Goal: Task Accomplishment & Management: Manage account settings

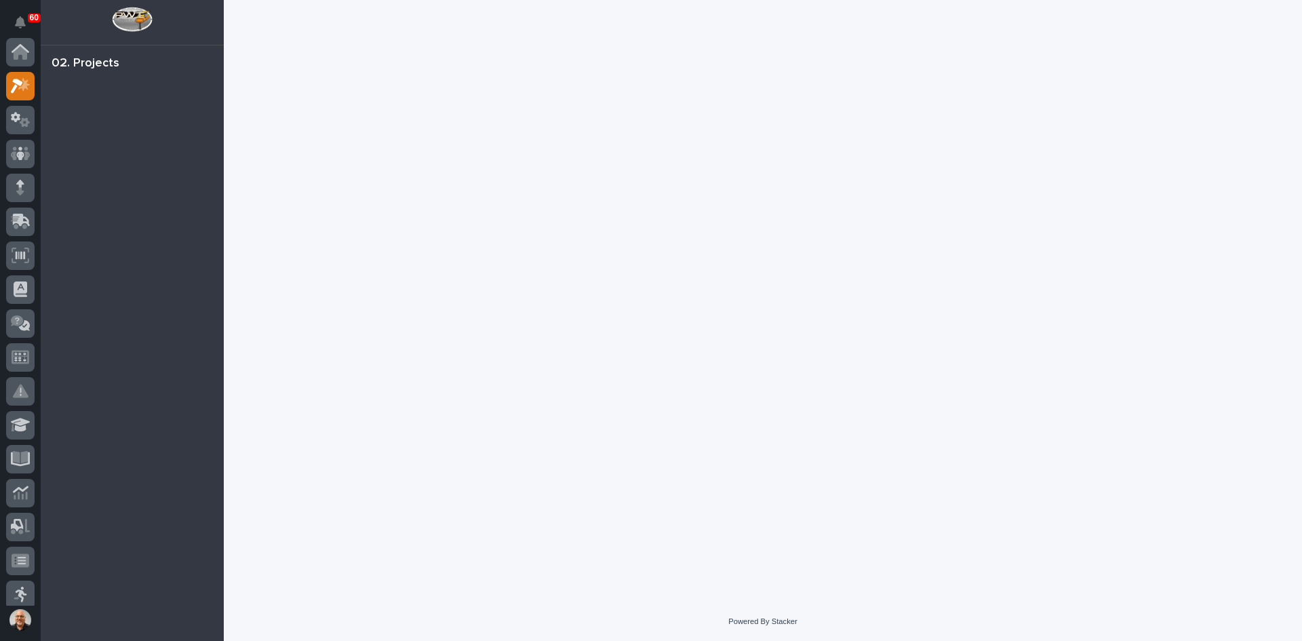
scroll to position [34, 0]
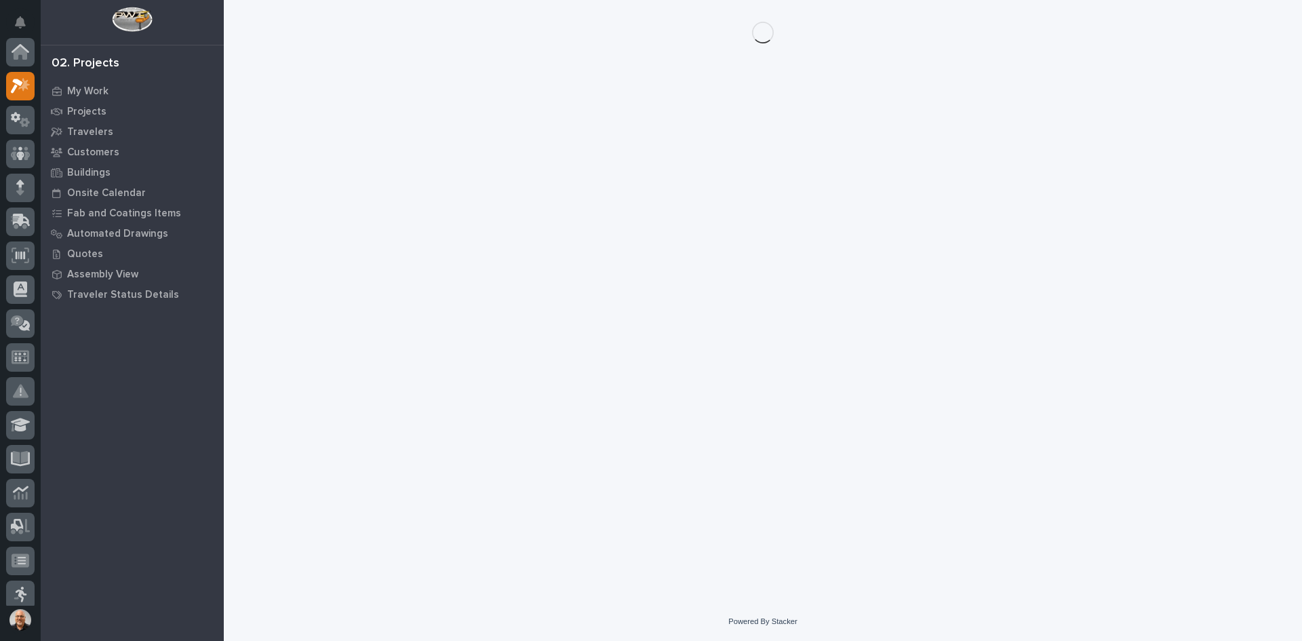
scroll to position [34, 0]
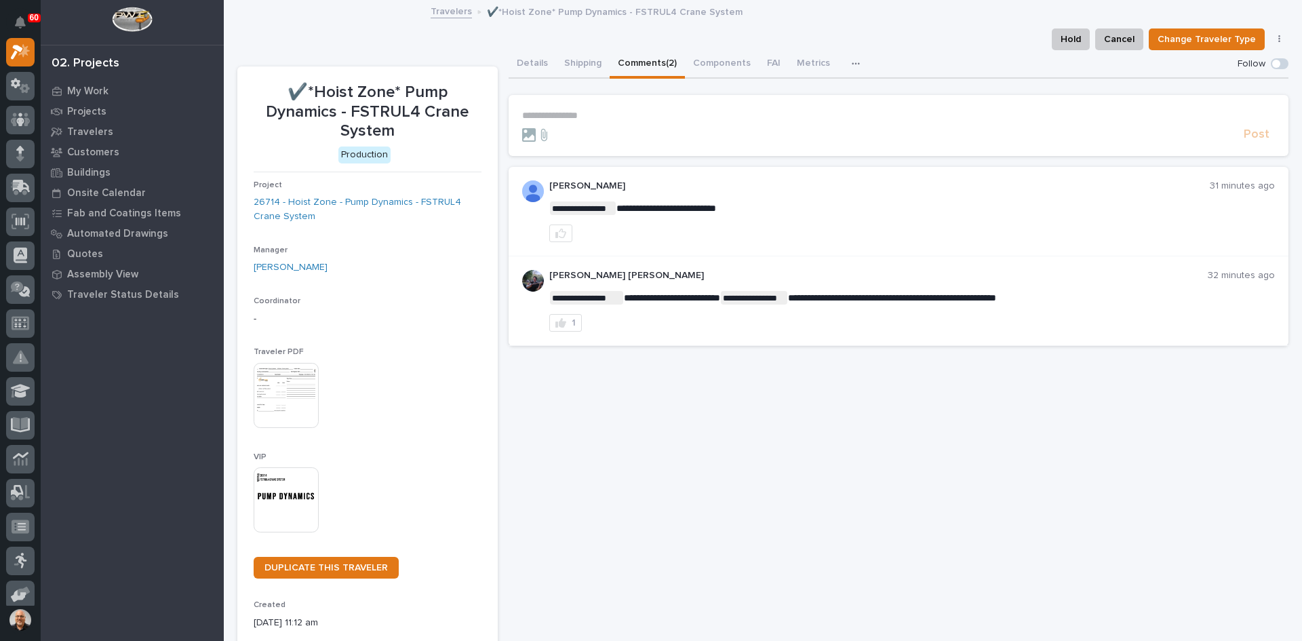
click at [535, 114] on p "**********" at bounding box center [898, 116] width 753 height 12
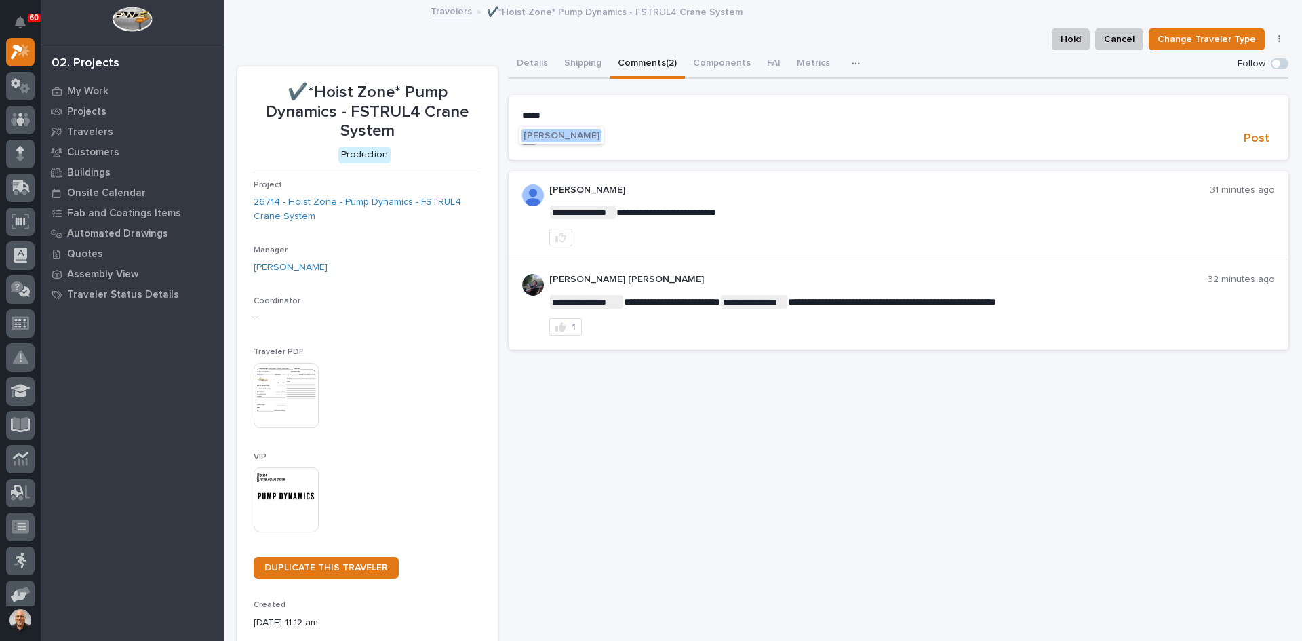
click at [566, 130] on button "[PERSON_NAME]" at bounding box center [561, 136] width 80 height 14
click at [598, 117] on p "**********" at bounding box center [898, 117] width 753 height 14
click at [633, 136] on span "[PERSON_NAME] [PERSON_NAME]" at bounding box center [678, 136] width 155 height 9
click at [673, 115] on p "**********" at bounding box center [898, 117] width 753 height 14
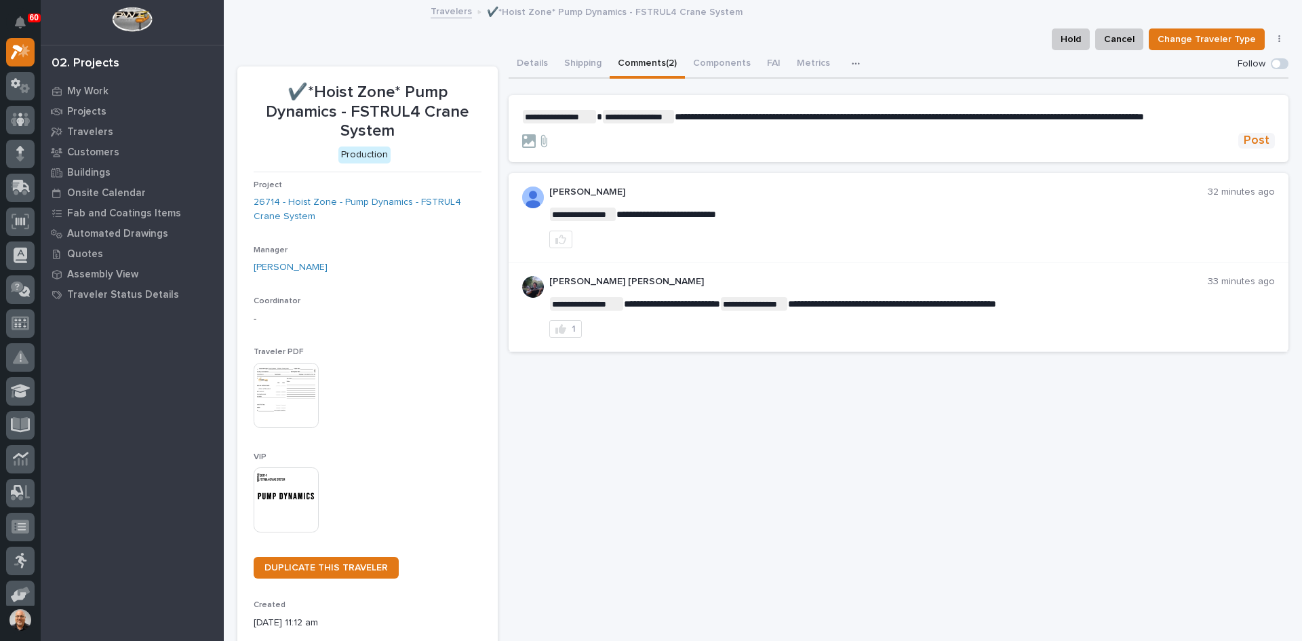
click at [1256, 140] on span "Post" at bounding box center [1257, 141] width 26 height 16
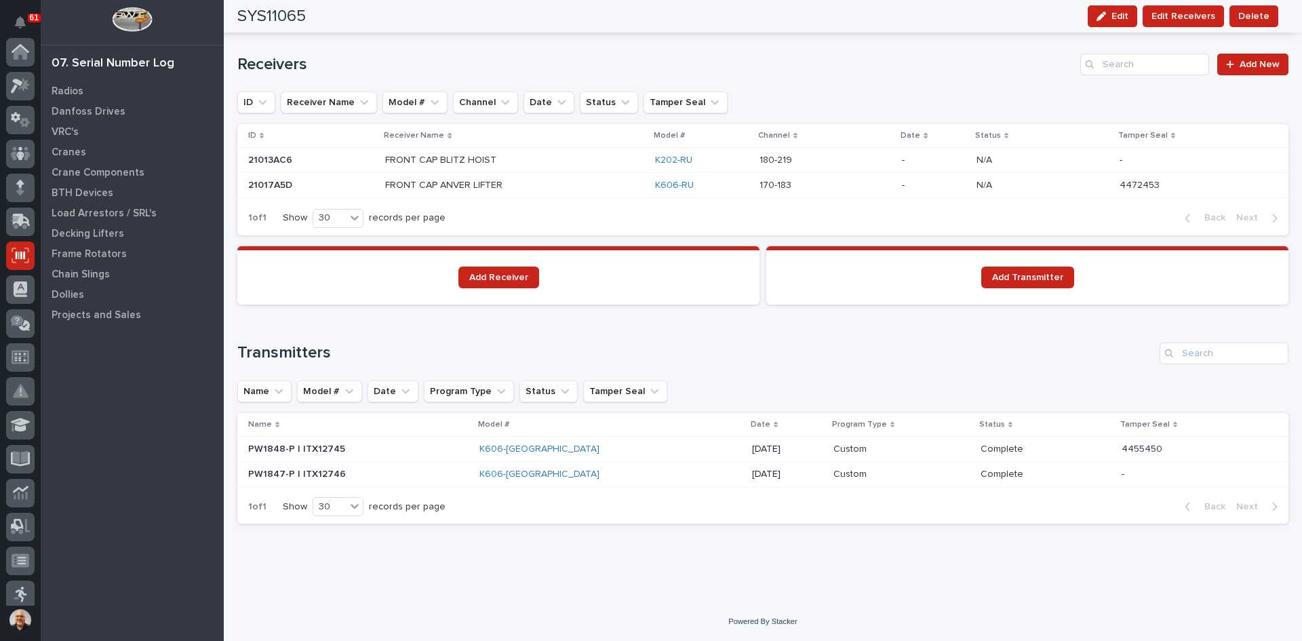
scroll to position [203, 0]
click at [64, 87] on p "Radios" at bounding box center [68, 91] width 32 height 12
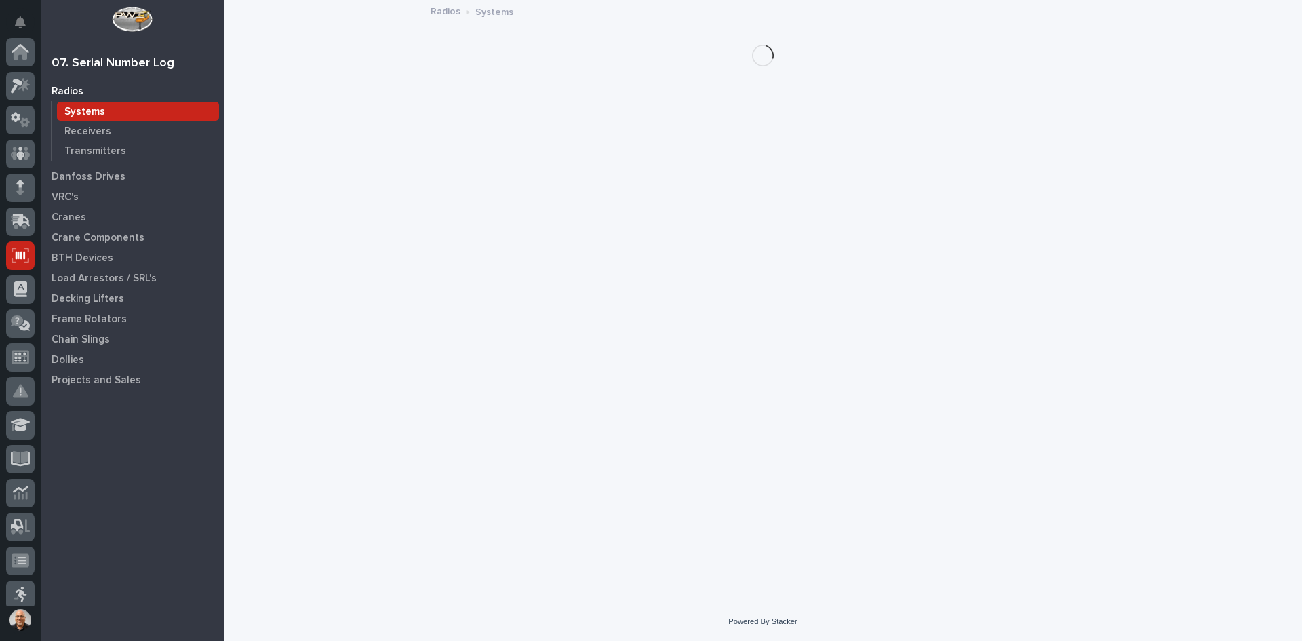
scroll to position [203, 0]
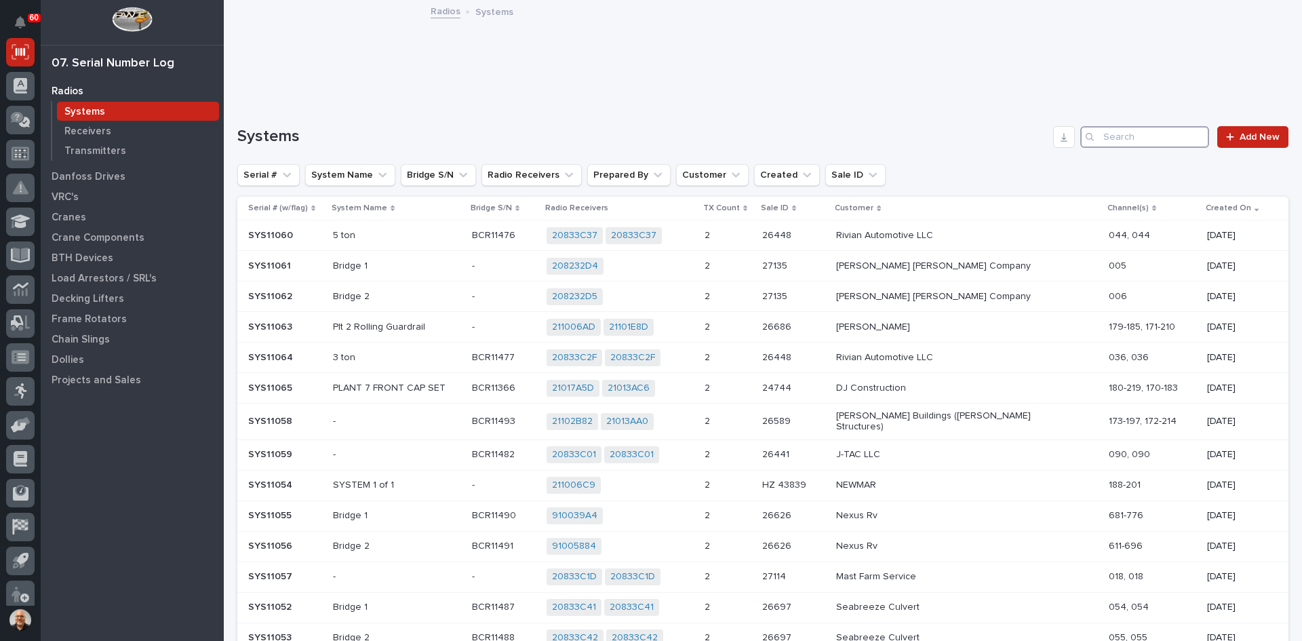
click at [1127, 140] on input "Search" at bounding box center [1144, 137] width 129 height 22
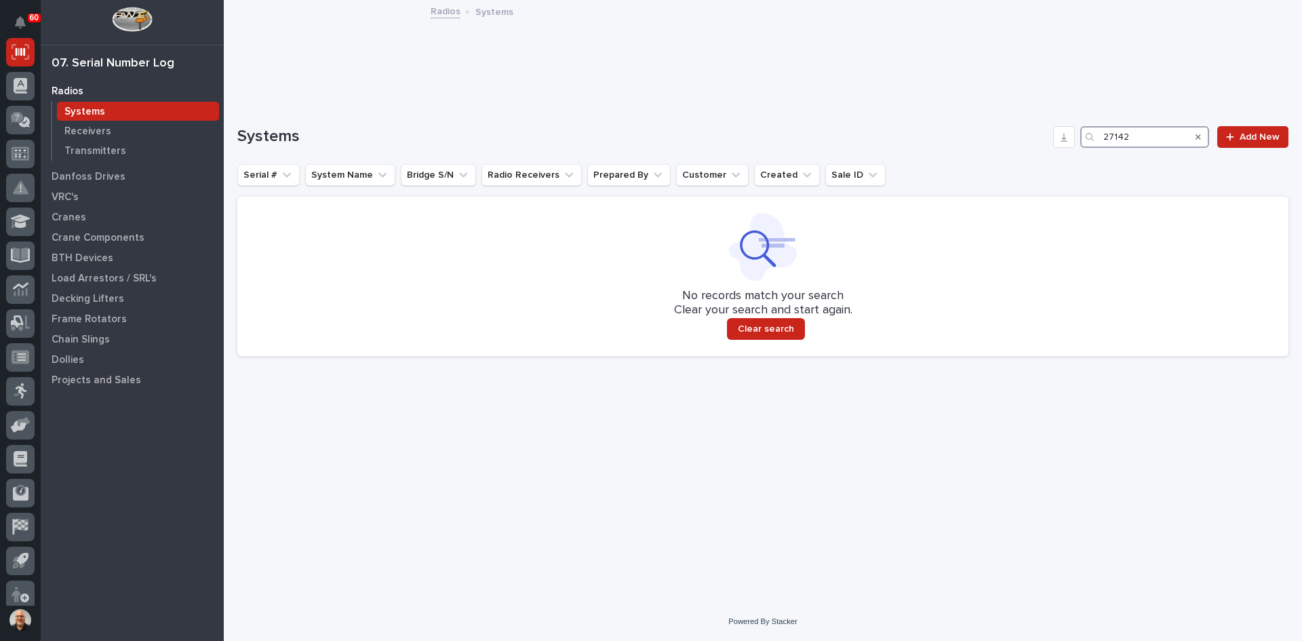
type input "27142"
click at [90, 102] on div "Systems" at bounding box center [138, 111] width 162 height 19
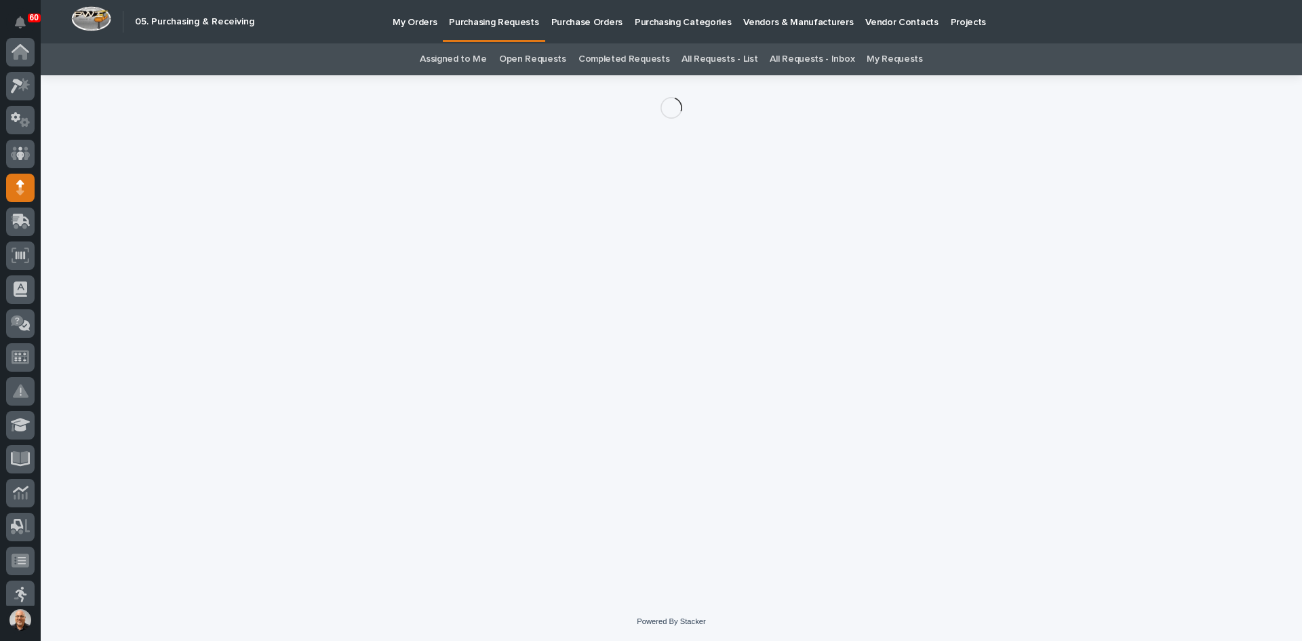
scroll to position [136, 0]
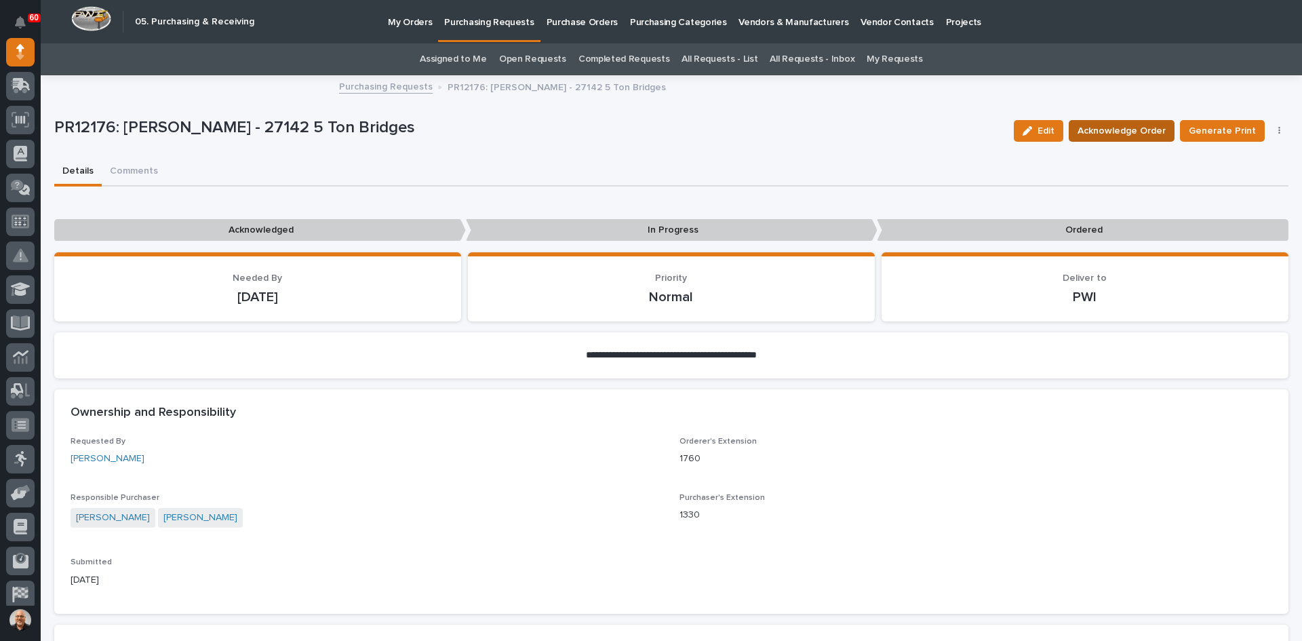
click at [1127, 131] on span "Acknowledge Order" at bounding box center [1122, 131] width 88 height 16
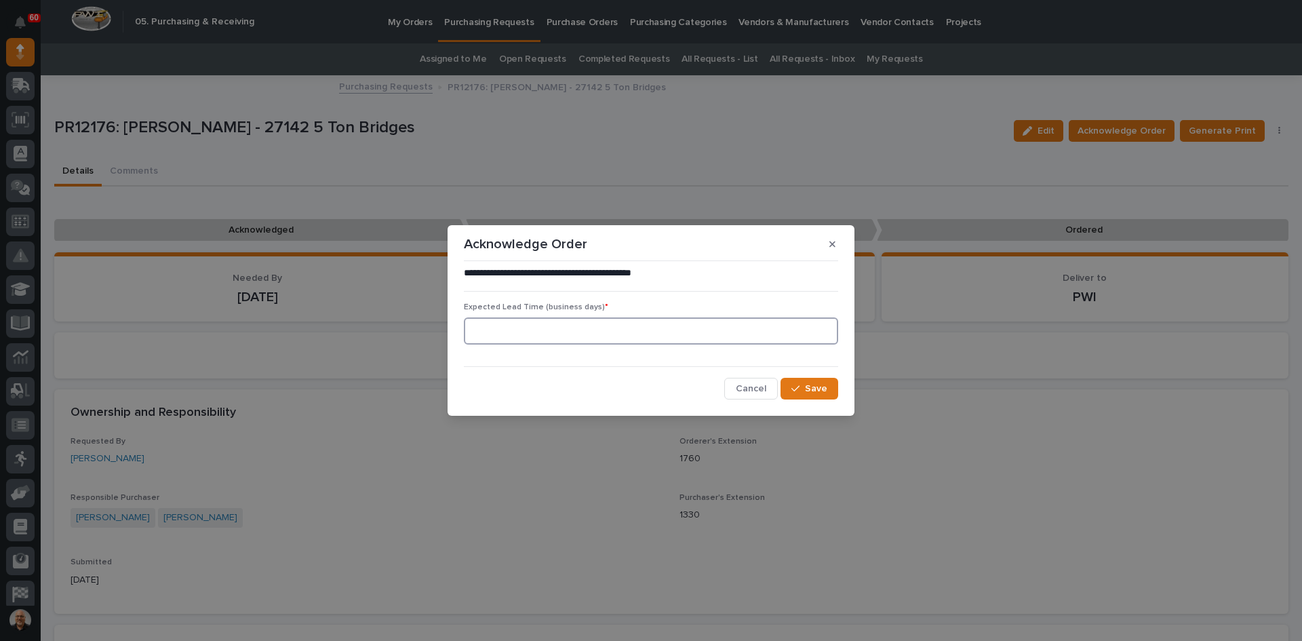
click at [479, 328] on input at bounding box center [651, 330] width 374 height 27
type input "2"
click at [815, 390] on span "Save" at bounding box center [816, 388] width 22 height 12
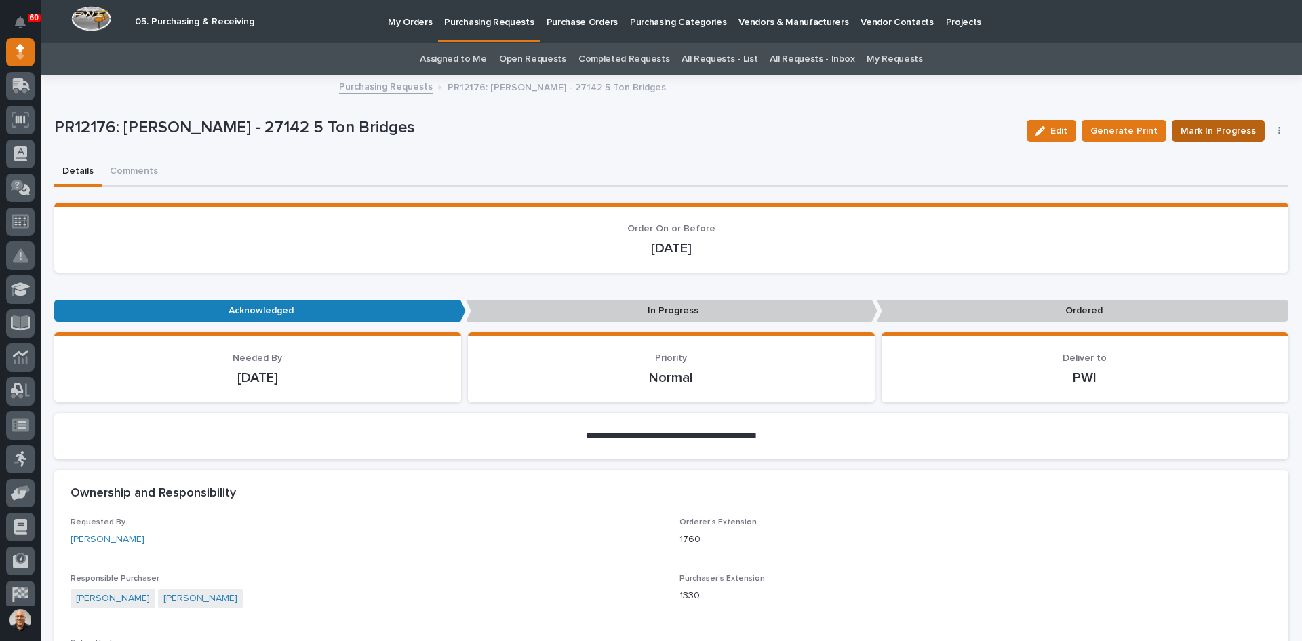
click at [1209, 130] on span "Mark In Progress" at bounding box center [1218, 131] width 75 height 16
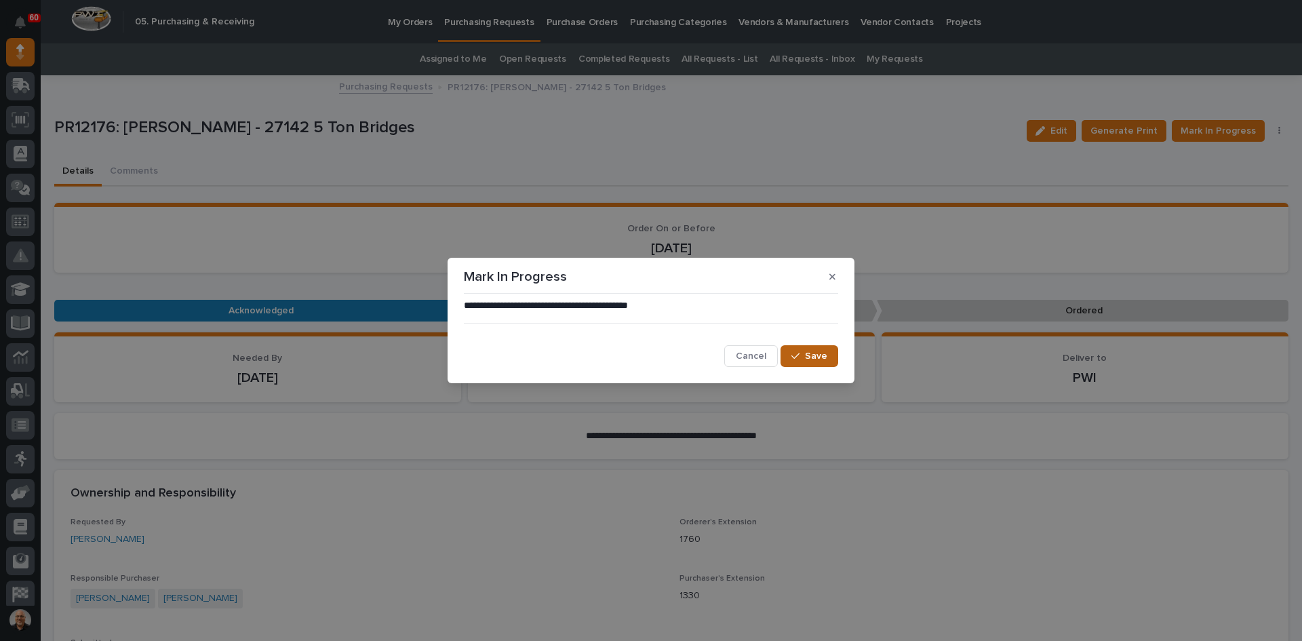
click at [804, 355] on div "button" at bounding box center [798, 355] width 14 height 9
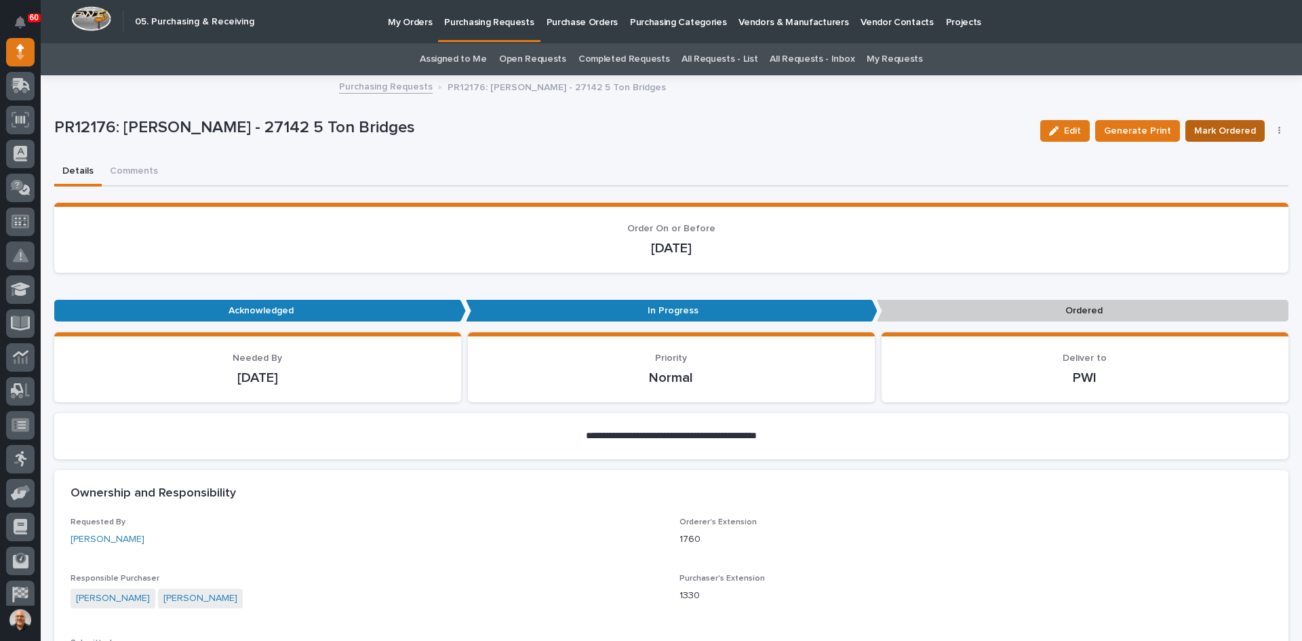
click at [1215, 125] on span "Mark Ordered" at bounding box center [1225, 131] width 62 height 16
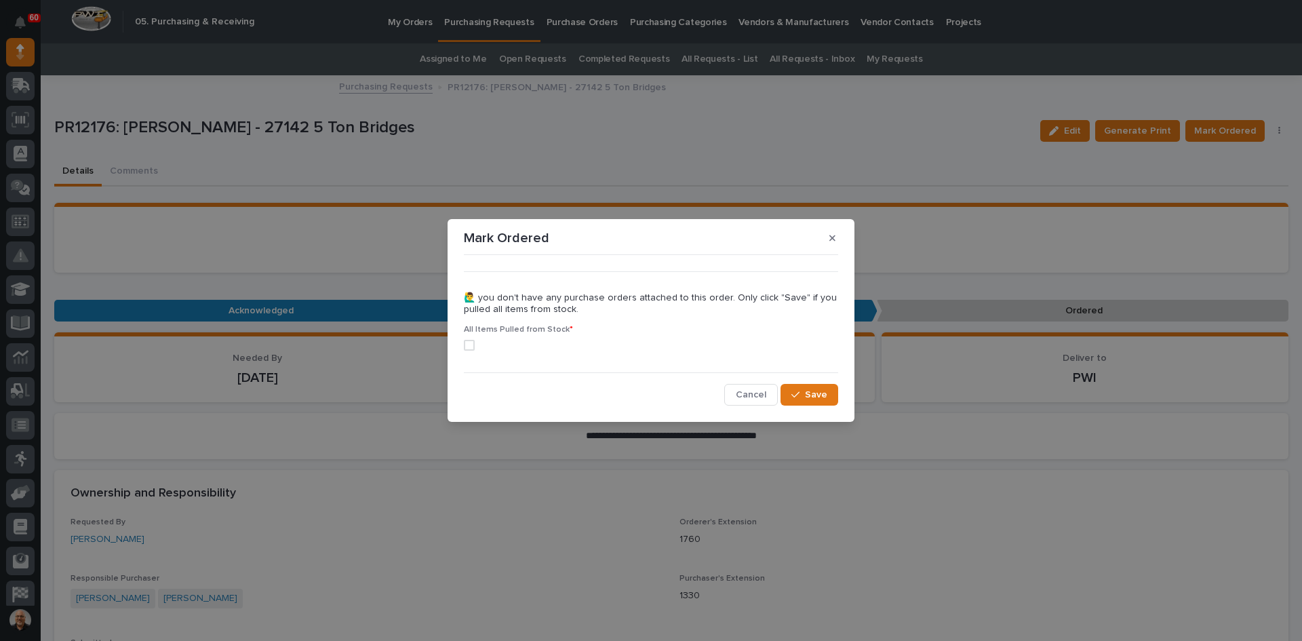
click at [468, 345] on span at bounding box center [469, 345] width 11 height 11
click at [814, 395] on span "Save" at bounding box center [816, 395] width 22 height 12
